Goal: Task Accomplishment & Management: Use online tool/utility

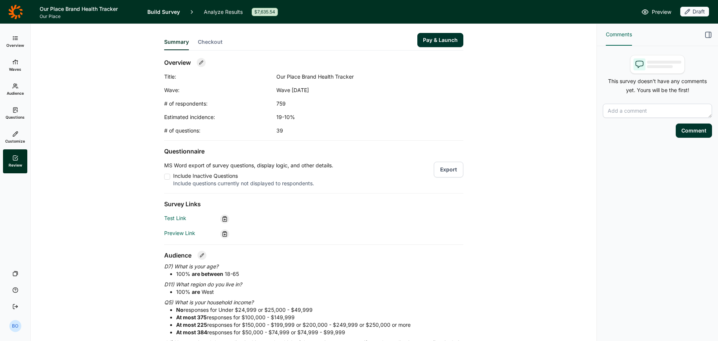
click at [442, 43] on button "Pay & Launch" at bounding box center [440, 40] width 46 height 14
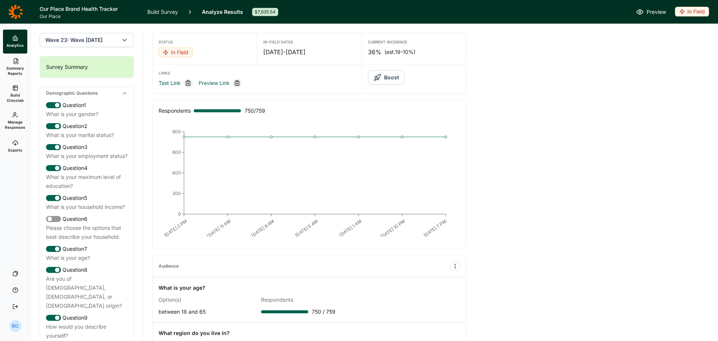
click at [23, 12] on link at bounding box center [15, 11] width 31 height 21
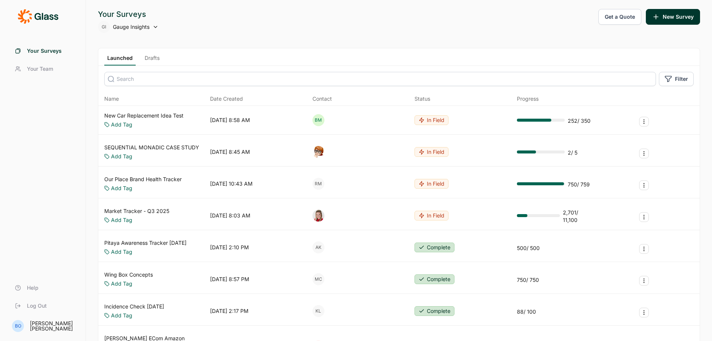
click at [166, 178] on link "Our Place Brand Health Tracker" at bounding box center [142, 178] width 77 height 7
